Goal: Task Accomplishment & Management: Manage account settings

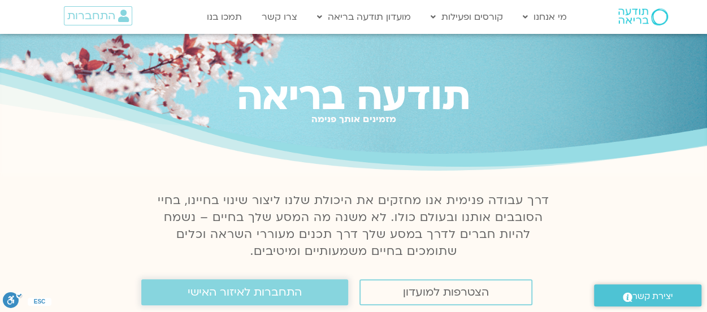
click at [239, 292] on span "התחברות לאיזור האישי" at bounding box center [245, 292] width 114 height 12
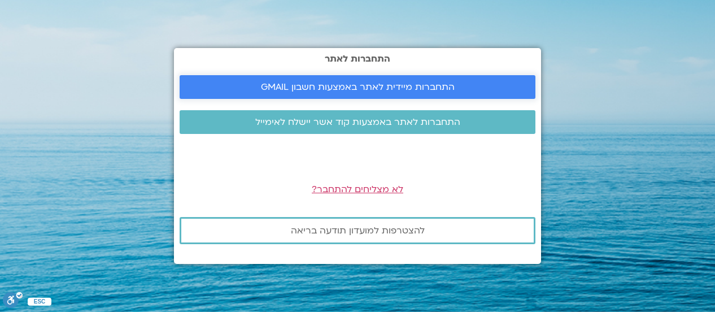
click at [349, 90] on span "התחברות מיידית לאתר באמצעות חשבון GMAIL" at bounding box center [358, 87] width 194 height 10
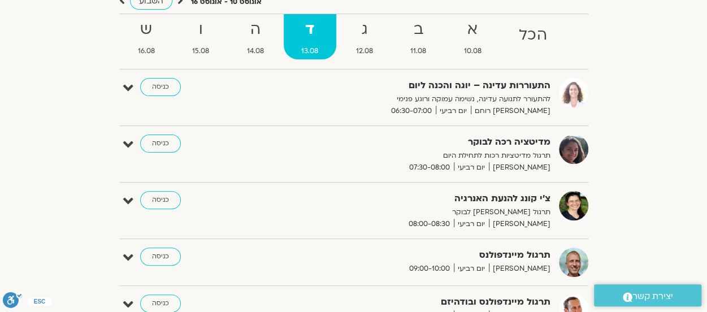
scroll to position [113, 0]
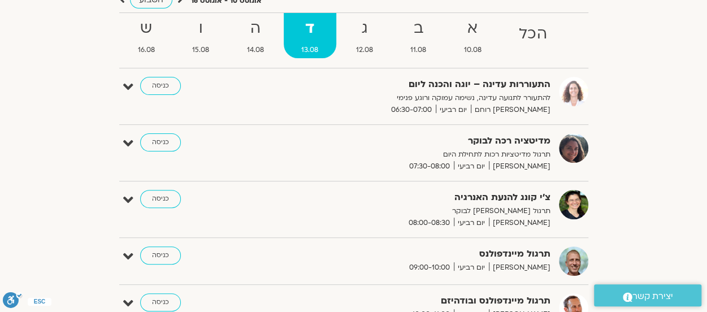
click at [163, 86] on link "כניסה" at bounding box center [160, 86] width 41 height 18
